Goal: Task Accomplishment & Management: Use online tool/utility

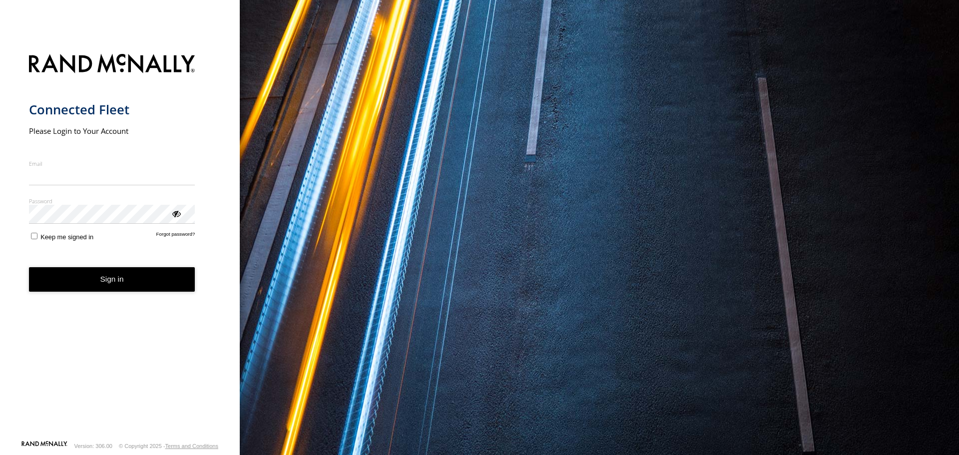
type input "**********"
click at [119, 296] on form "**********" at bounding box center [120, 244] width 182 height 392
click at [117, 276] on button "Sign in" at bounding box center [112, 279] width 166 height 24
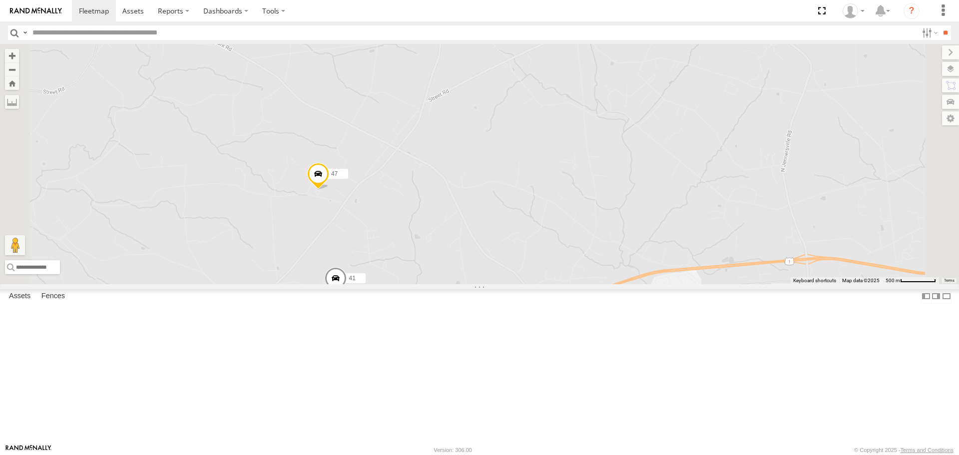
click at [329, 190] on span at bounding box center [318, 176] width 22 height 27
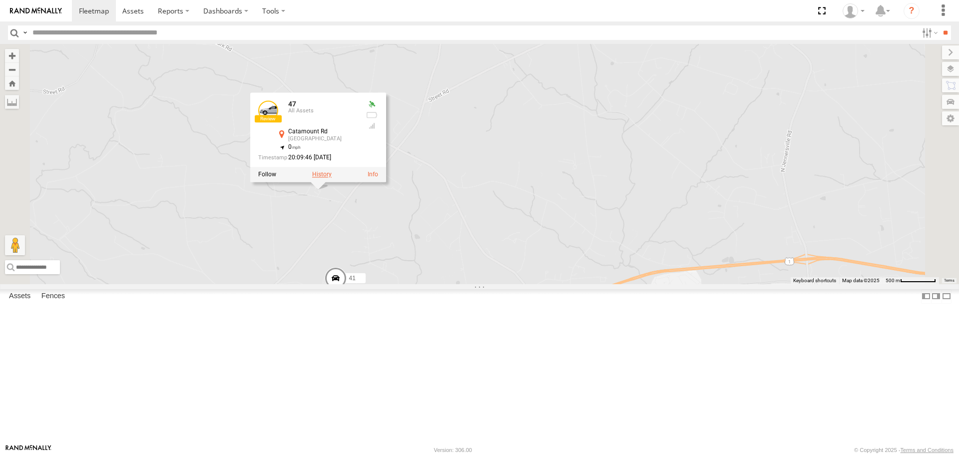
click at [332, 178] on label at bounding box center [321, 174] width 19 height 7
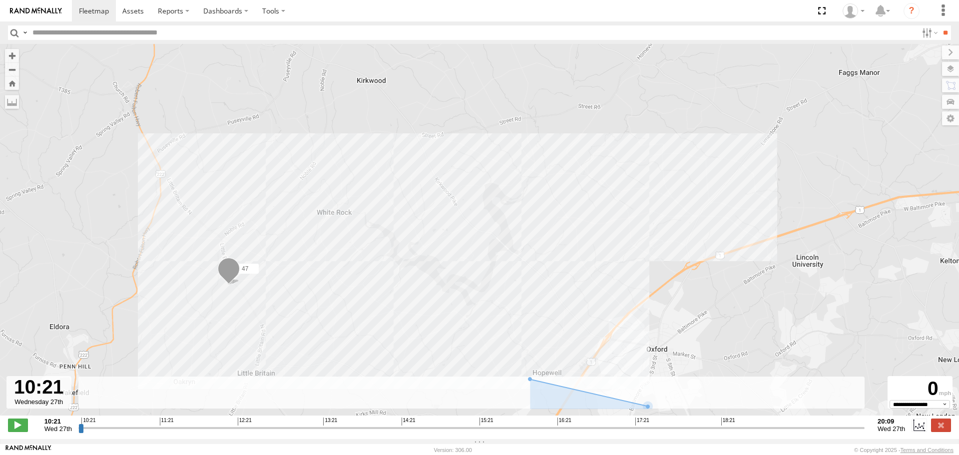
type input "**********"
click at [861, 432] on input "range" at bounding box center [471, 427] width 786 height 9
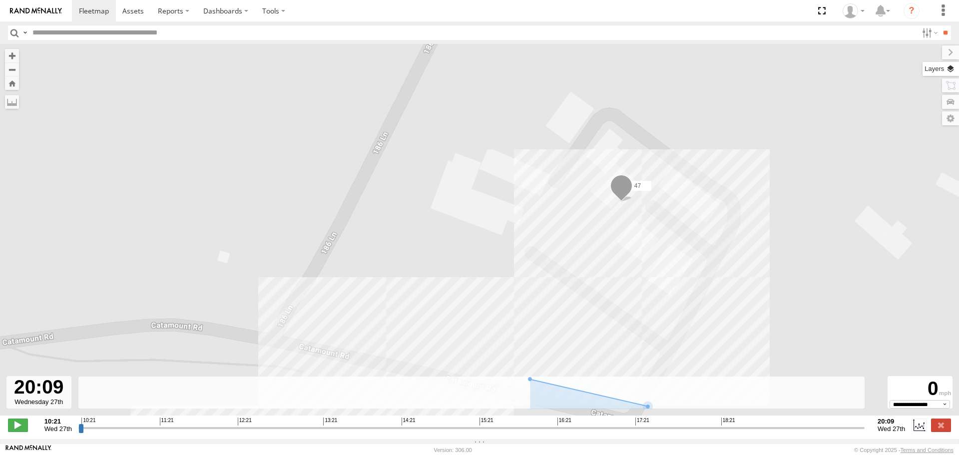
click at [950, 66] on label at bounding box center [940, 69] width 36 height 14
click at [0, 0] on span "Basemaps" at bounding box center [0, 0] width 0 height 0
click at [0, 0] on span "Satellite + Roadmap" at bounding box center [0, 0] width 0 height 0
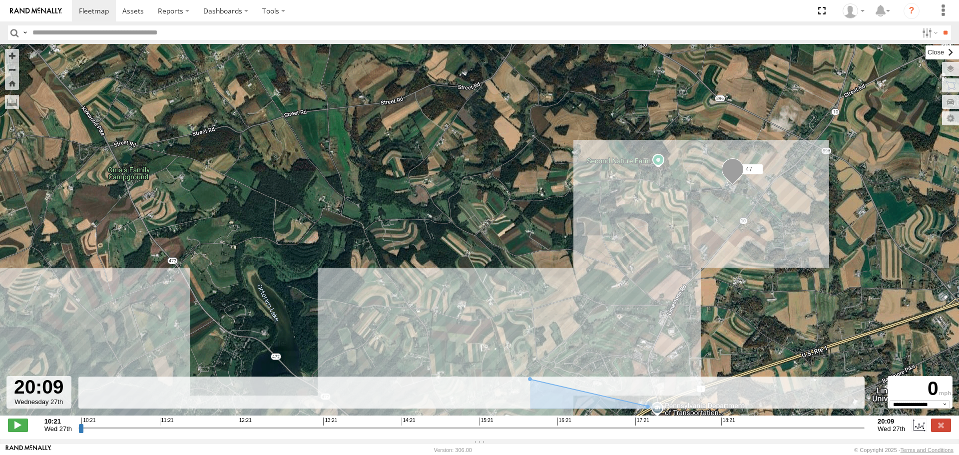
click at [925, 53] on label at bounding box center [941, 52] width 33 height 14
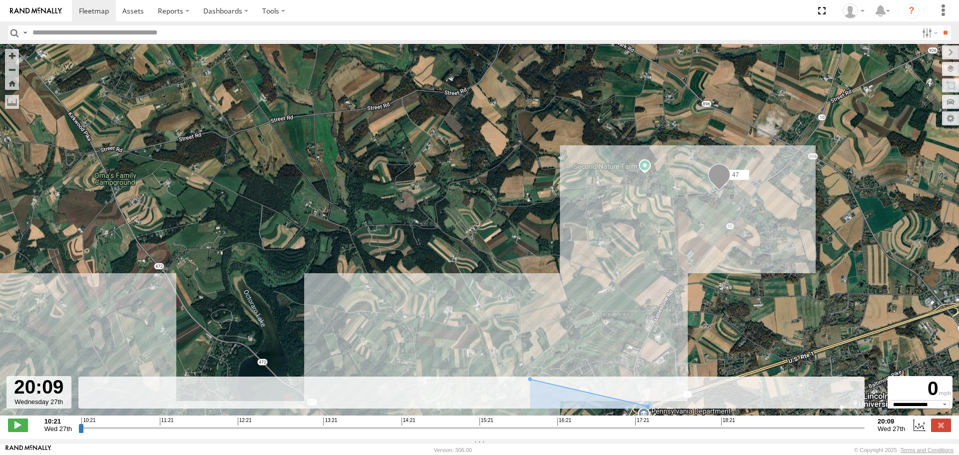
drag, startPoint x: 838, startPoint y: 269, endPoint x: 774, endPoint y: 316, distance: 80.1
click at [774, 316] on div "47" at bounding box center [479, 235] width 959 height 382
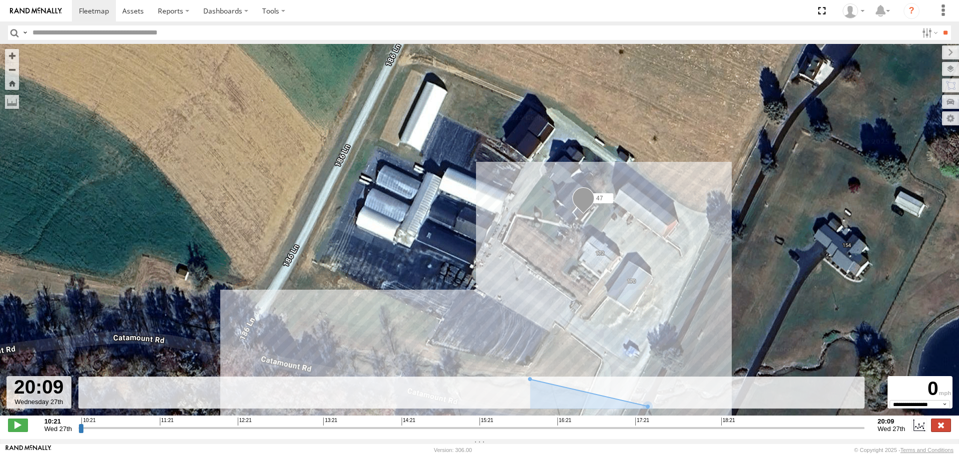
click at [939, 431] on label at bounding box center [941, 424] width 20 height 13
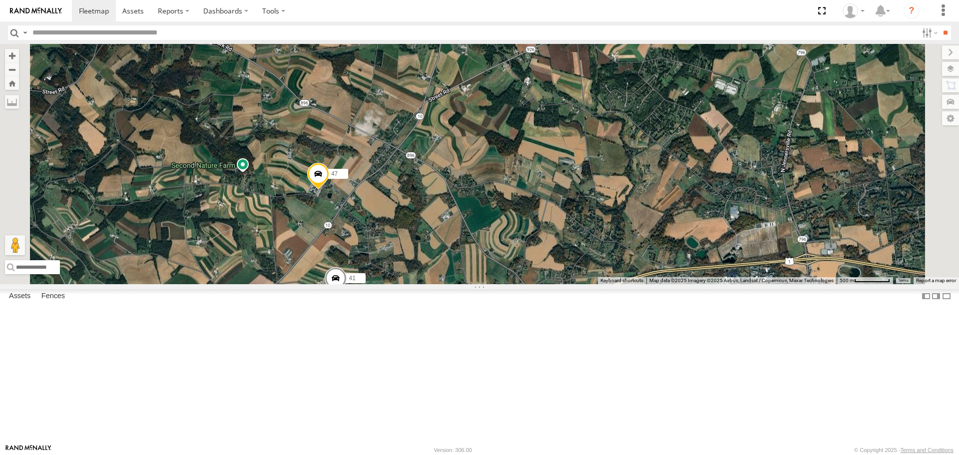
drag, startPoint x: 515, startPoint y: 388, endPoint x: 585, endPoint y: 351, distance: 79.3
click at [585, 284] on div "47 41" at bounding box center [479, 164] width 959 height 240
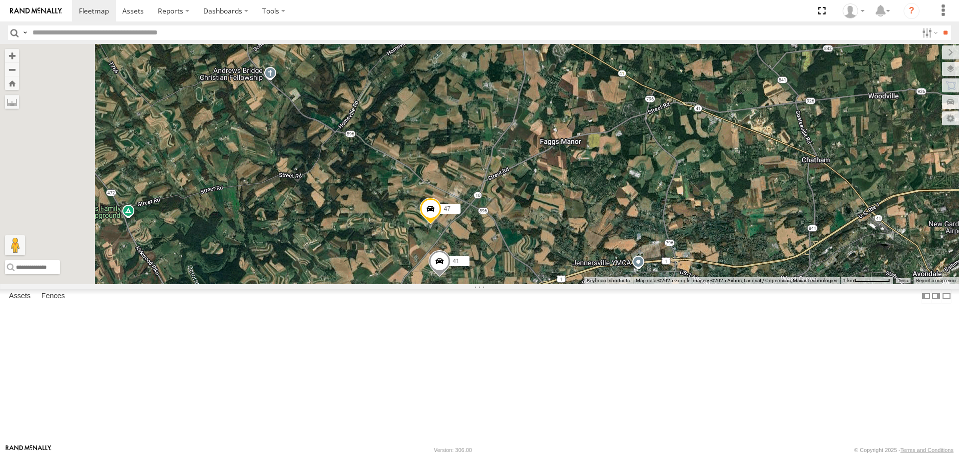
drag, startPoint x: 475, startPoint y: 320, endPoint x: 555, endPoint y: 315, distance: 80.1
click at [555, 284] on div "47 41 42" at bounding box center [479, 164] width 959 height 240
